Goal: Task Accomplishment & Management: Manage account settings

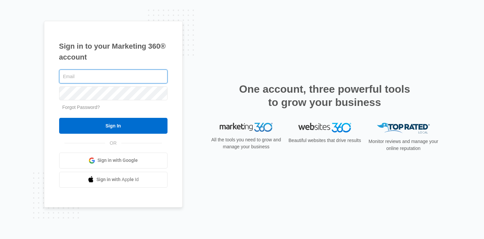
click at [102, 75] on input "text" at bounding box center [113, 76] width 108 height 14
click at [0, 238] on com-1password-button at bounding box center [0, 239] width 0 height 0
type input "[PERSON_NAME][EMAIL_ADDRESS][DOMAIN_NAME]"
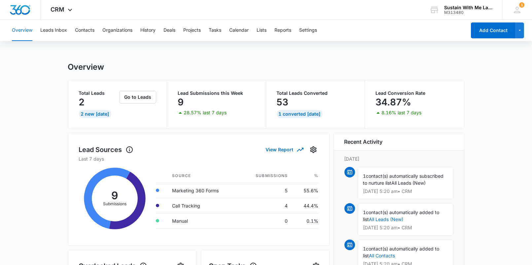
click at [95, 28] on div "Overview Leads Inbox Contacts Organizations History Deals Projects Tasks Calend…" at bounding box center [237, 30] width 459 height 21
click at [89, 29] on button "Contacts" at bounding box center [84, 30] width 19 height 21
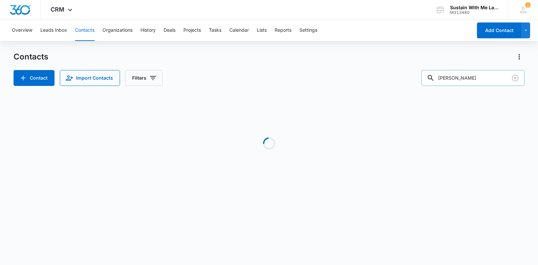
click at [473, 79] on input "[PERSON_NAME]" at bounding box center [472, 78] width 103 height 16
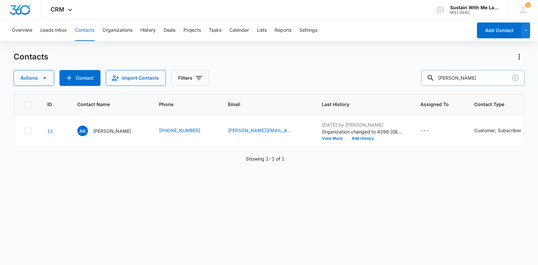
type input "[PERSON_NAME]"
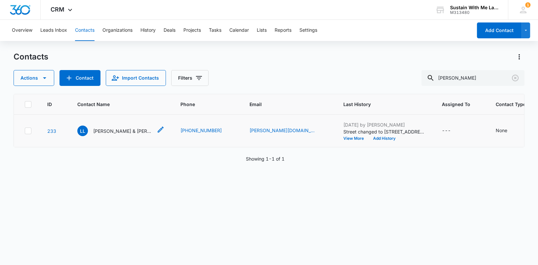
click at [135, 135] on p "[PERSON_NAME] & [PERSON_NAME]" at bounding box center [122, 131] width 59 height 7
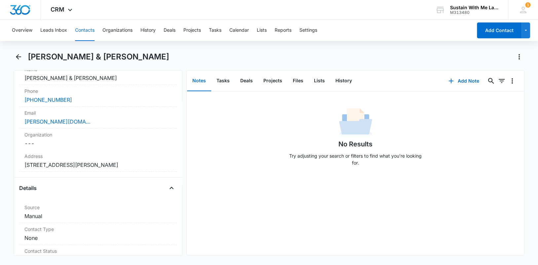
scroll to position [157, 0]
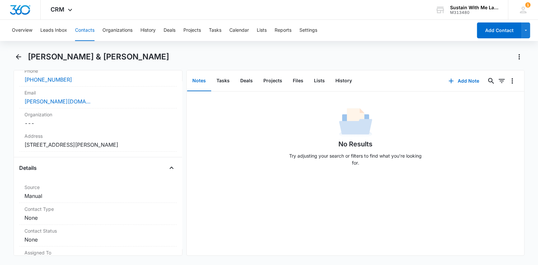
click at [135, 144] on dd "Cancel Save Changes [STREET_ADDRESS][PERSON_NAME]" at bounding box center [97, 145] width 147 height 8
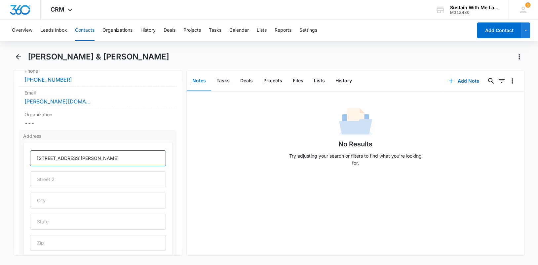
click at [95, 155] on input "[STREET_ADDRESS][PERSON_NAME]" at bounding box center [98, 158] width 136 height 16
click at [80, 34] on button "Contacts" at bounding box center [84, 30] width 19 height 21
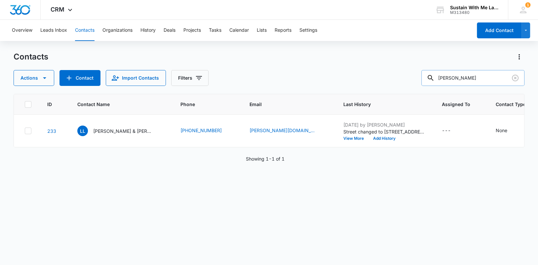
click at [474, 81] on input "[PERSON_NAME]" at bounding box center [472, 78] width 103 height 16
type input "[PERSON_NAME]"
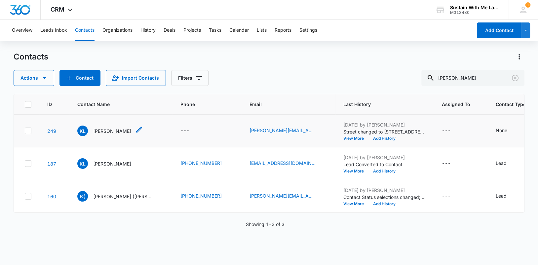
click at [99, 131] on p "[PERSON_NAME]" at bounding box center [112, 131] width 38 height 7
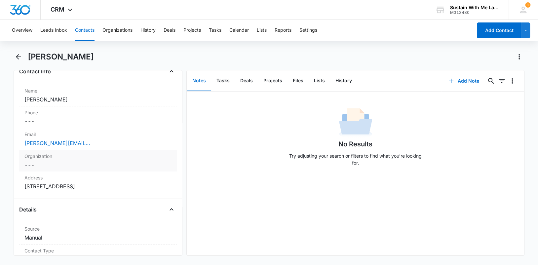
scroll to position [93, 0]
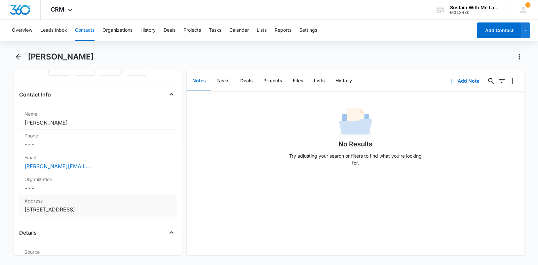
click at [98, 212] on div "Address Cancel Save Changes [STREET_ADDRESS]" at bounding box center [98, 206] width 158 height 22
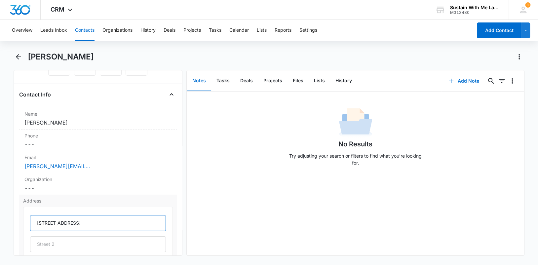
click at [95, 221] on input "[STREET_ADDRESS]" at bounding box center [98, 223] width 136 height 16
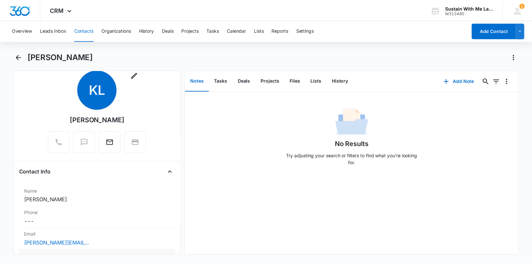
scroll to position [0, 0]
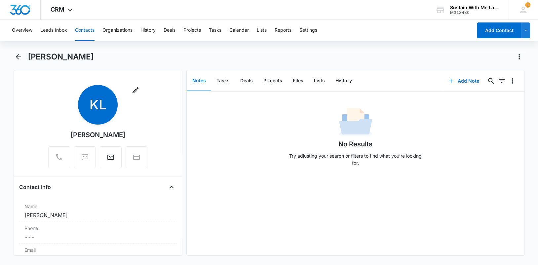
click at [90, 30] on button "Contacts" at bounding box center [84, 30] width 19 height 21
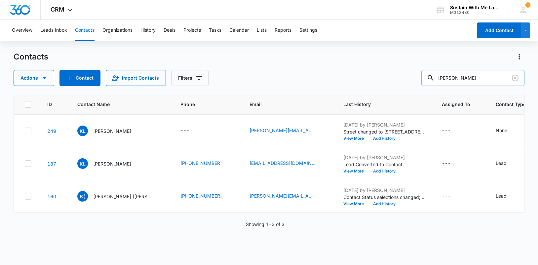
click at [477, 79] on input "[PERSON_NAME]" at bounding box center [472, 78] width 103 height 16
type input "k"
type input "[PERSON_NAME]"
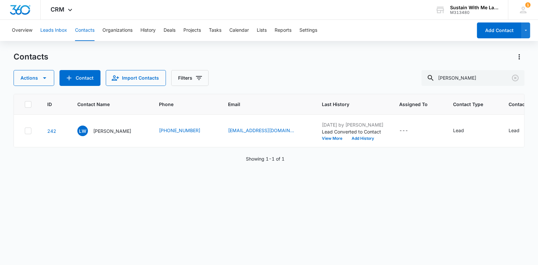
click at [65, 28] on button "Leads Inbox" at bounding box center [53, 30] width 27 height 21
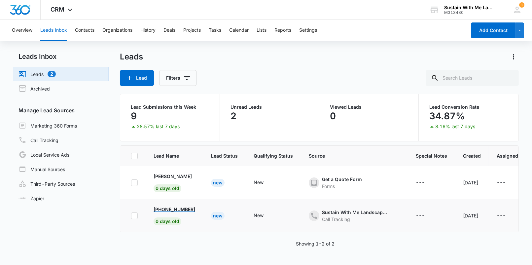
click at [172, 207] on p "[PHONE_NUMBER]" at bounding box center [175, 209] width 42 height 7
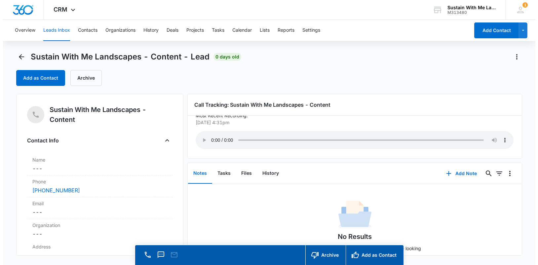
scroll to position [11, 0]
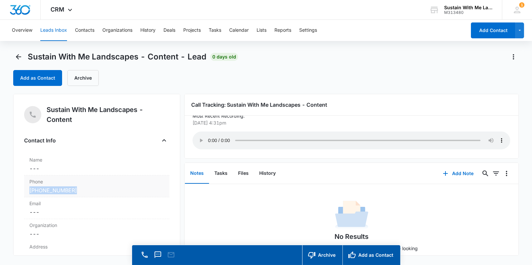
drag, startPoint x: 83, startPoint y: 191, endPoint x: 28, endPoint y: 188, distance: 54.6
click at [28, 188] on div "Phone Cancel Save Changes [PHONE_NUMBER]" at bounding box center [96, 186] width 145 height 22
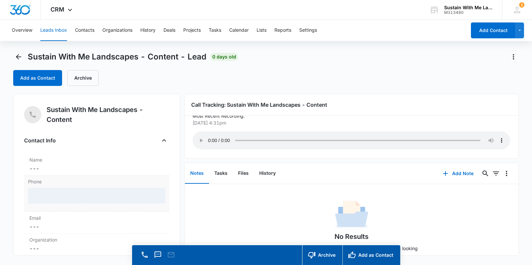
copy link "[PHONE_NUMBER]"
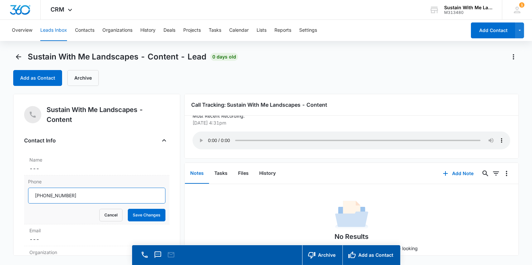
drag, startPoint x: 82, startPoint y: 195, endPoint x: 24, endPoint y: 193, distance: 57.9
click at [24, 193] on div "Phone Cancel Save Changes" at bounding box center [96, 199] width 145 height 49
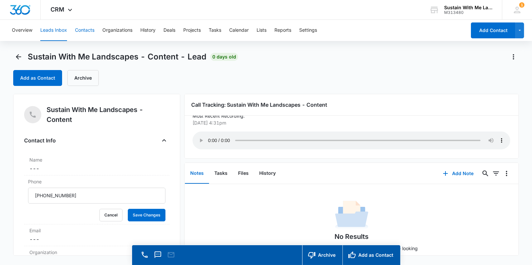
click at [90, 30] on button "Contacts" at bounding box center [84, 30] width 19 height 21
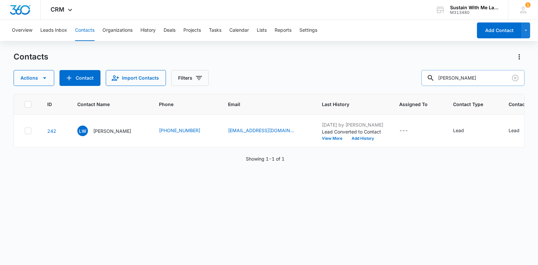
click at [472, 82] on input "[PERSON_NAME]" at bounding box center [472, 78] width 103 height 16
type input "[PERSON_NAME]"
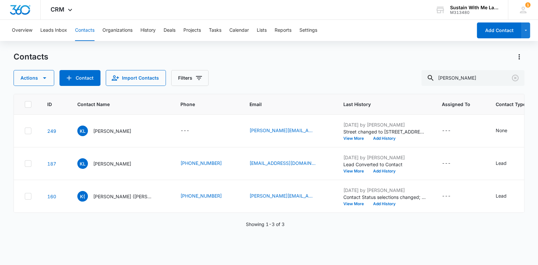
click at [93, 133] on p "[PERSON_NAME]" at bounding box center [112, 131] width 38 height 7
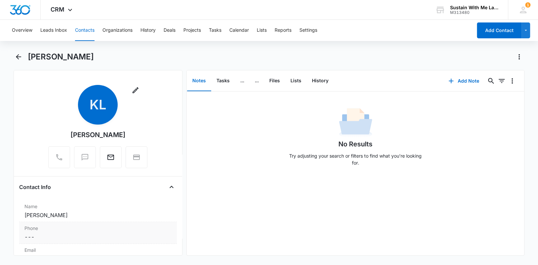
click at [62, 240] on dd "Cancel Save Changes ---" at bounding box center [97, 237] width 147 height 8
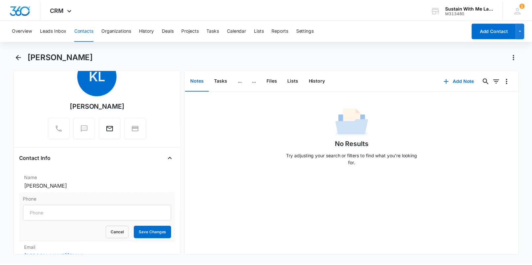
scroll to position [30, 0]
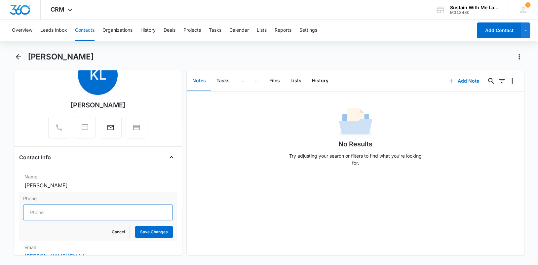
click at [72, 214] on input "Phone" at bounding box center [98, 213] width 150 height 16
paste input "[PHONE_NUMBER]"
type input "[PHONE_NUMBER]"
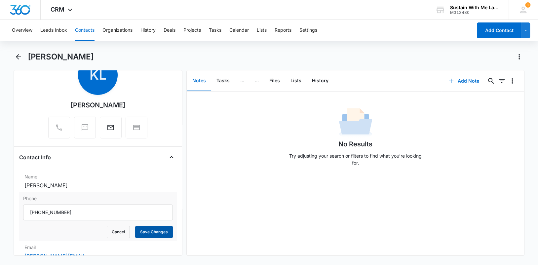
click at [147, 230] on button "Save Changes" at bounding box center [154, 232] width 38 height 13
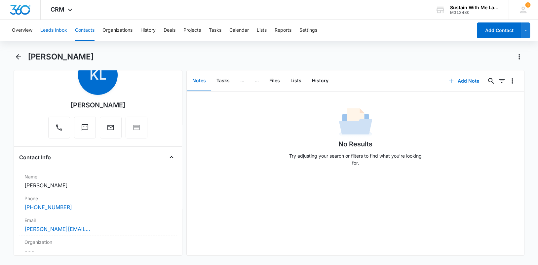
click at [61, 32] on button "Leads Inbox" at bounding box center [53, 30] width 27 height 21
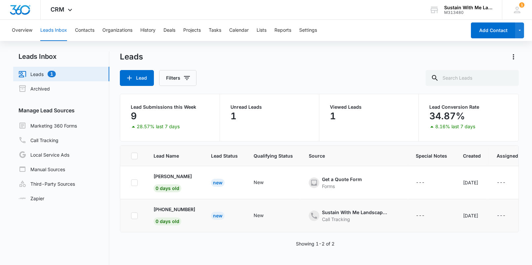
click at [131, 216] on label at bounding box center [134, 215] width 7 height 7
click at [131, 216] on input "checkbox" at bounding box center [131, 215] width 0 height 0
checkbox input "true"
click at [133, 213] on icon at bounding box center [135, 216] width 6 height 6
click at [131, 215] on input "checkbox" at bounding box center [131, 215] width 0 height 0
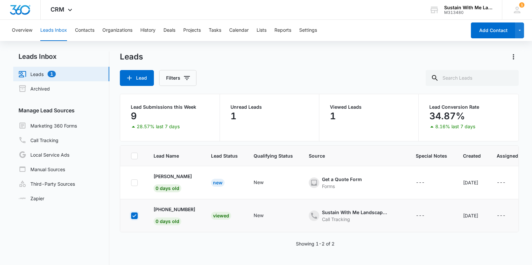
checkbox input "true"
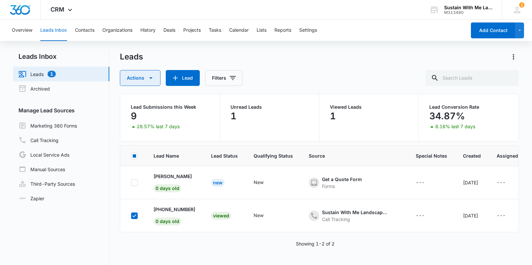
click at [152, 74] on icon "button" at bounding box center [151, 78] width 8 height 8
click at [142, 108] on div "Archive" at bounding box center [145, 109] width 34 height 5
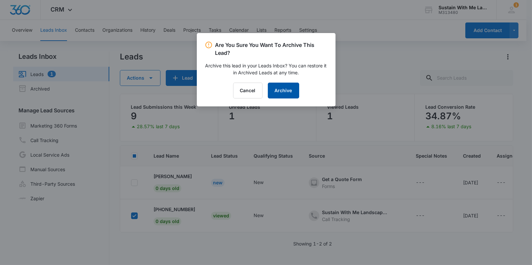
click at [278, 89] on button "Archive" at bounding box center [283, 91] width 31 height 16
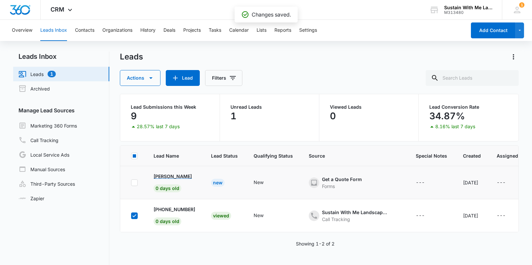
click at [171, 175] on p "[PERSON_NAME]" at bounding box center [173, 176] width 38 height 7
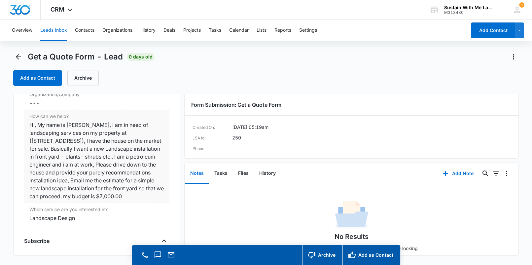
scroll to position [588, 0]
drag, startPoint x: 116, startPoint y: 200, endPoint x: 37, endPoint y: 121, distance: 111.9
click at [37, 122] on div "Hi, My name is [PERSON_NAME], I am in need of landscaping services on my proper…" at bounding box center [96, 161] width 135 height 79
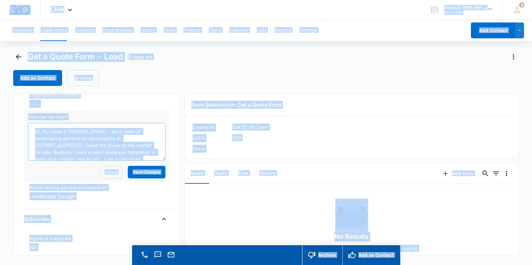
click at [79, 135] on textarea "Hi, My name is [PERSON_NAME], I am in need of landscaping services on my proper…" at bounding box center [96, 142] width 137 height 38
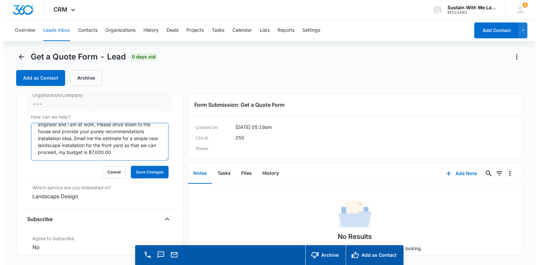
scroll to position [0, 0]
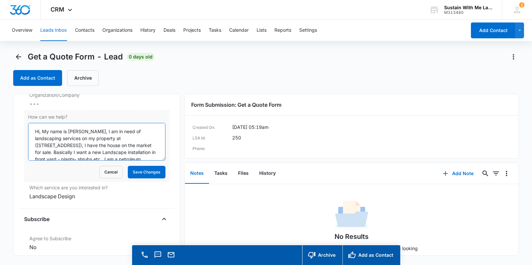
drag, startPoint x: 85, startPoint y: 149, endPoint x: 42, endPoint y: 130, distance: 46.9
click at [42, 130] on textarea "Hi, My name is [PERSON_NAME], I am in need of landscaping services on my proper…" at bounding box center [96, 142] width 137 height 38
click at [134, 86] on div "Get a Quote Form - Lead 0 days old Add as Contact Archive" at bounding box center [266, 73] width 506 height 42
click at [61, 30] on button "Leads Inbox" at bounding box center [53, 30] width 27 height 21
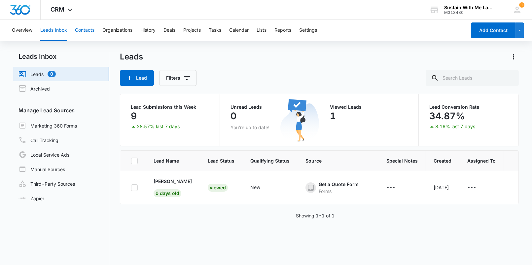
click at [94, 31] on button "Contacts" at bounding box center [84, 30] width 19 height 21
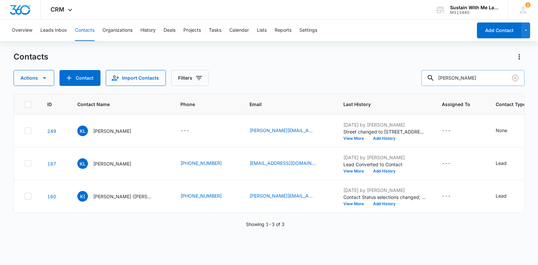
click at [478, 79] on input "[PERSON_NAME]" at bounding box center [472, 78] width 103 height 16
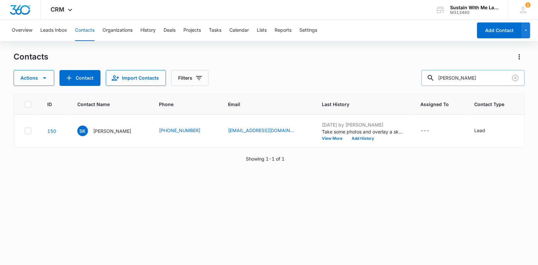
click at [483, 82] on input "[PERSON_NAME]" at bounding box center [472, 78] width 103 height 16
drag, startPoint x: 136, startPoint y: 134, endPoint x: 181, endPoint y: 135, distance: 45.3
click at [181, 135] on tr "163 MK [PERSON_NAME] [PHONE_NUMBER] [EMAIL_ADDRESS][DOMAIN_NAME] [DATE] by [PER…" at bounding box center [362, 131] width 696 height 33
copy tr "[PHONE_NUMBER]"
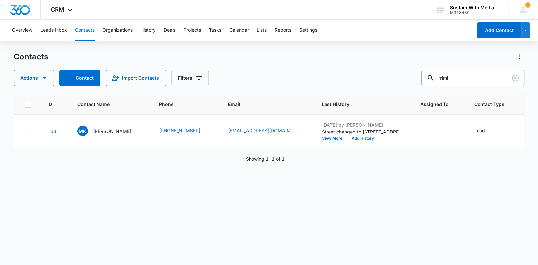
click at [470, 78] on input "mimi" at bounding box center [472, 78] width 103 height 16
type input "[PERSON_NAME]"
